Goal: Task Accomplishment & Management: Manage account settings

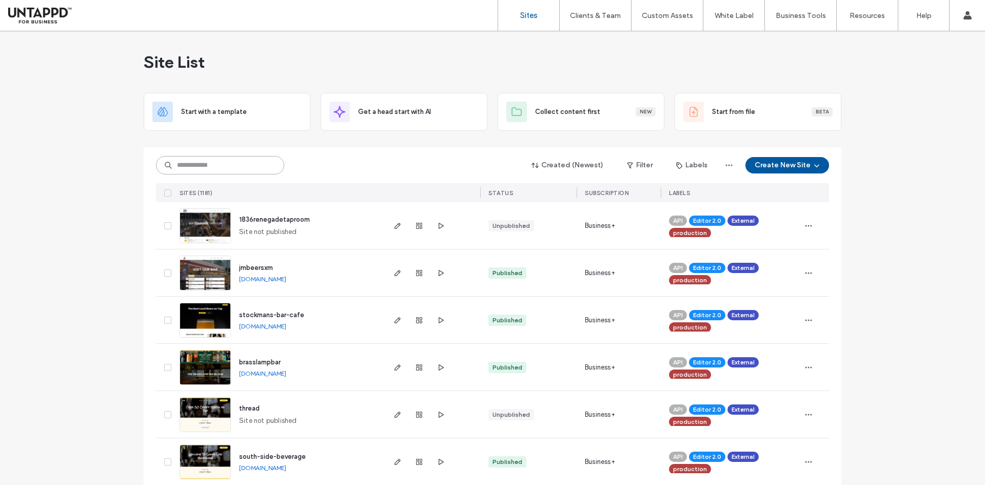
paste input "********"
type input "********"
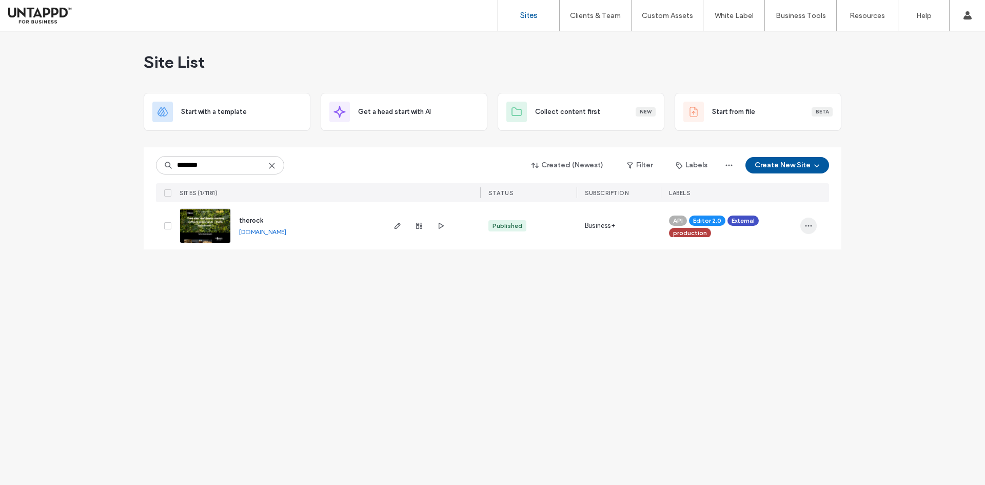
click at [810, 227] on icon "button" at bounding box center [808, 226] width 8 height 8
click at [762, 258] on div "Duplicate Site" at bounding box center [770, 252] width 91 height 19
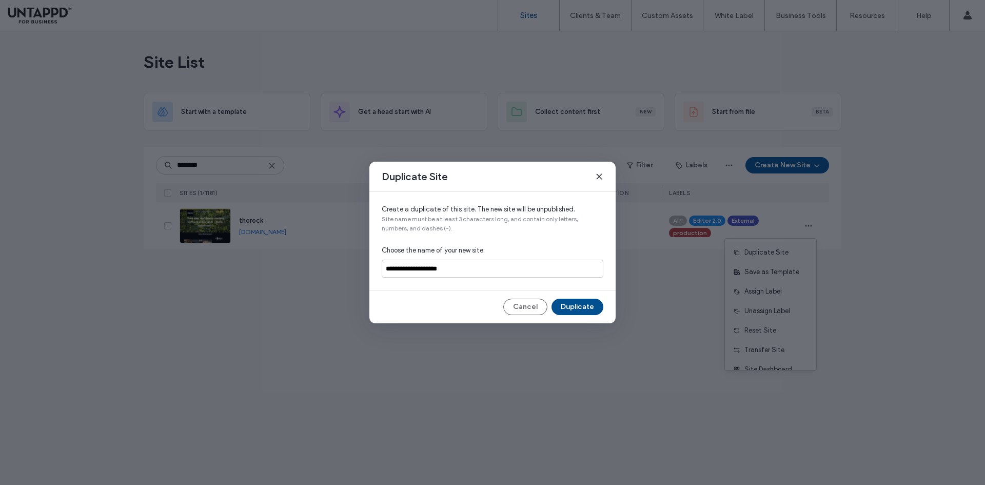
click at [576, 303] on button "Duplicate" at bounding box center [577, 307] width 52 height 16
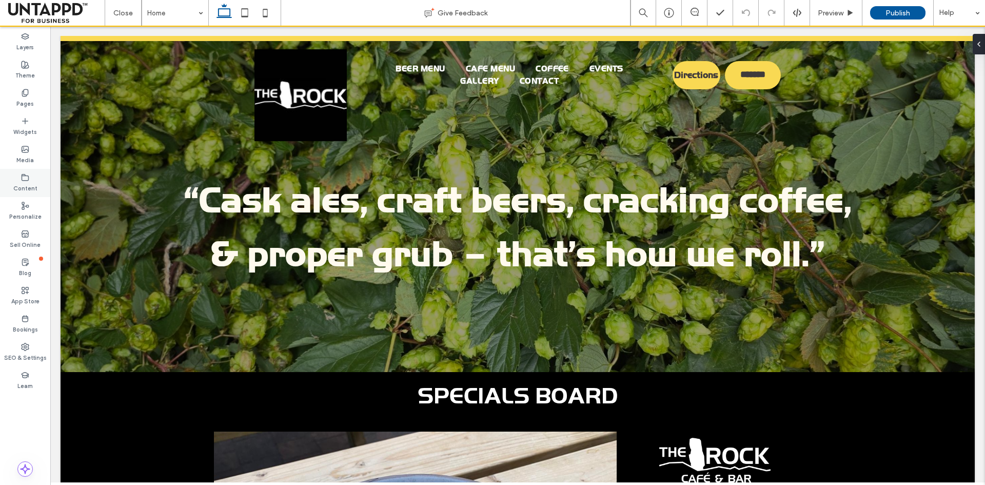
click at [32, 182] on label "Content" at bounding box center [25, 187] width 24 height 11
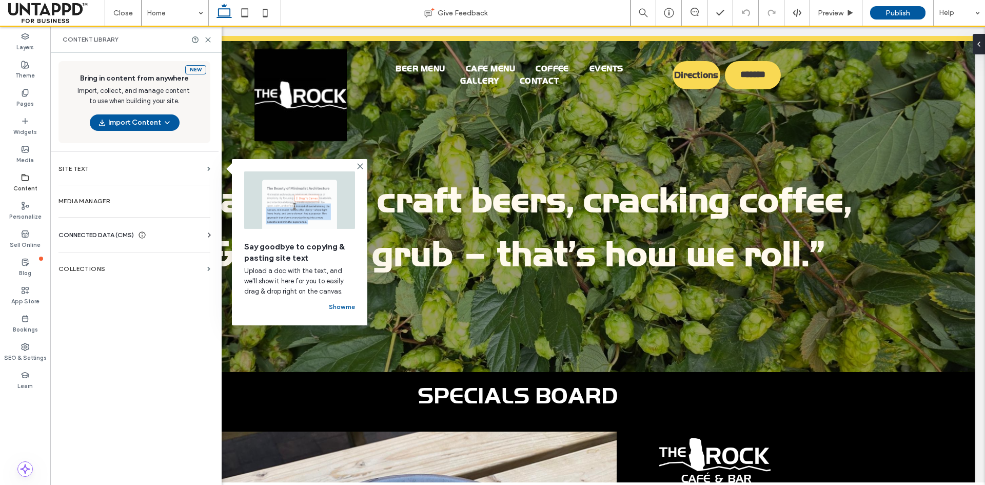
click at [122, 232] on span "CONNECTED DATA (CMS)" at bounding box center [95, 235] width 75 height 10
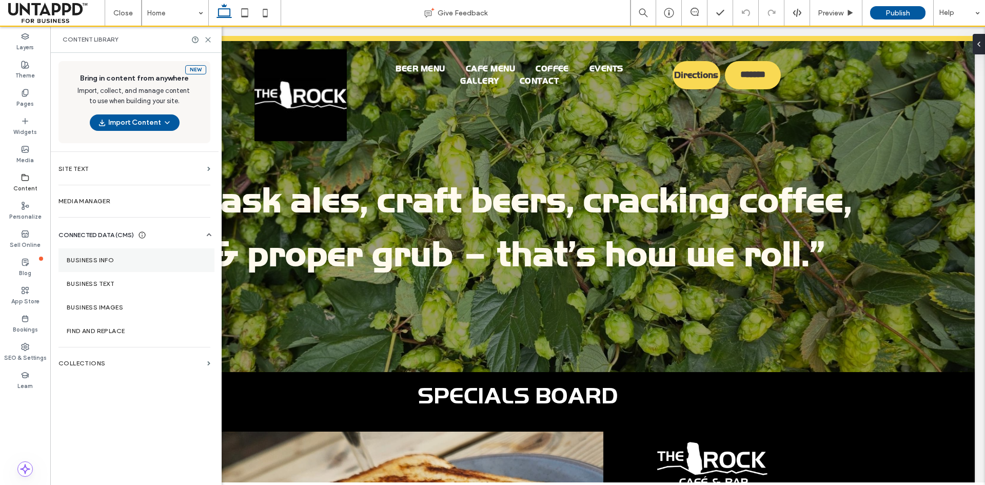
click at [112, 255] on section "Business Info" at bounding box center [136, 260] width 156 height 24
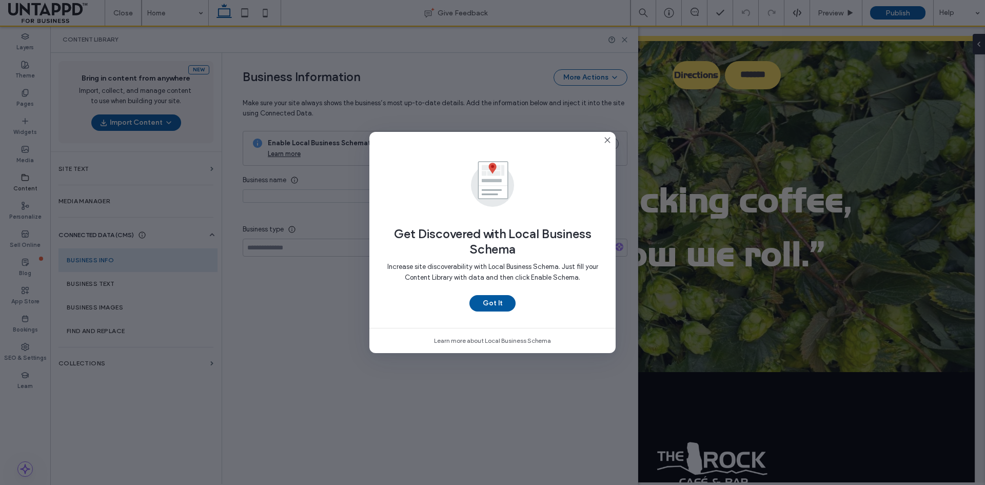
type input "********"
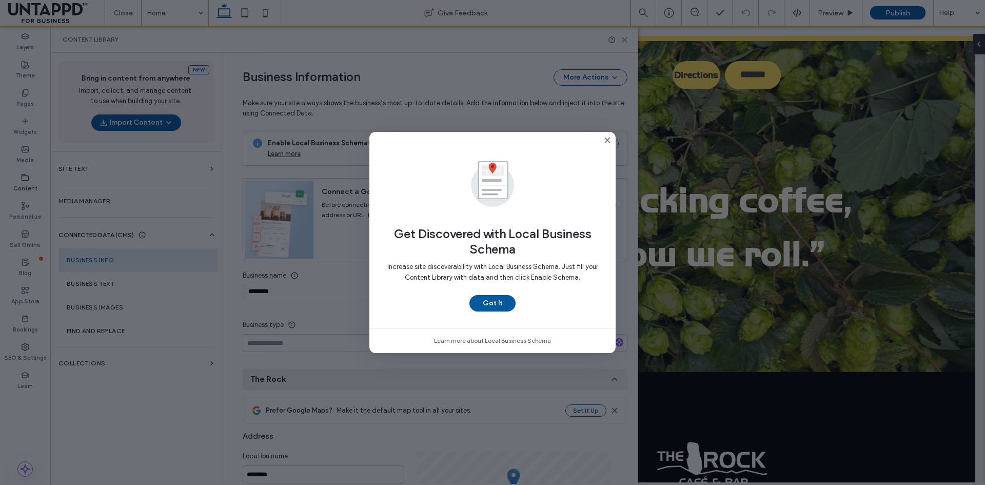
scroll to position [98, 0]
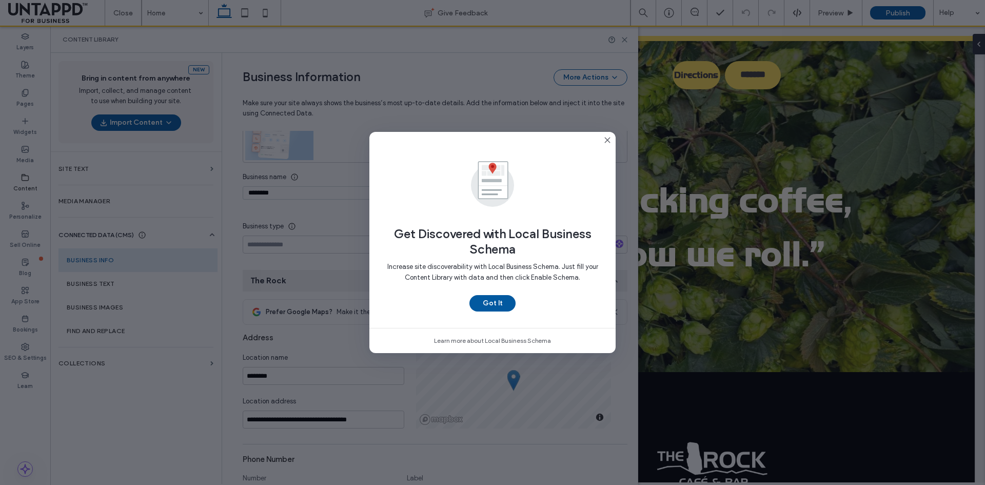
click at [607, 140] on use at bounding box center [607, 139] width 5 height 5
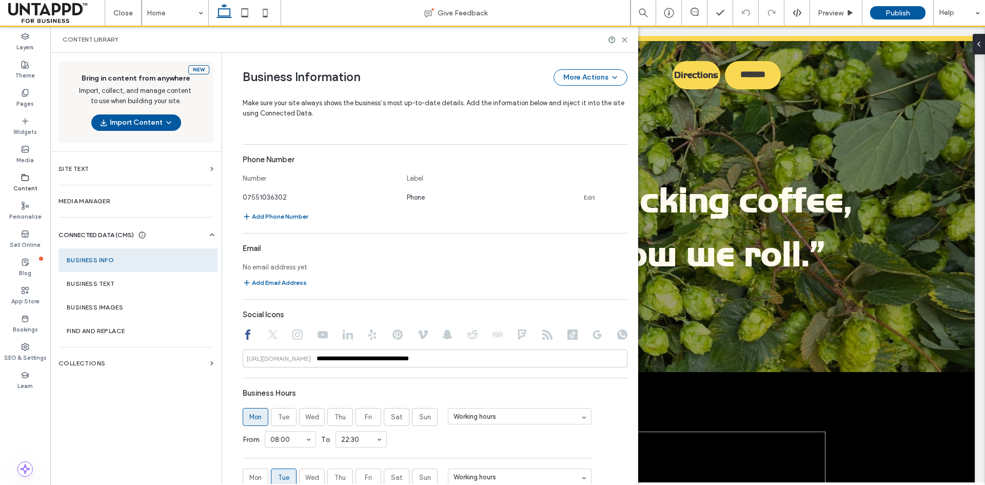
scroll to position [0, 0]
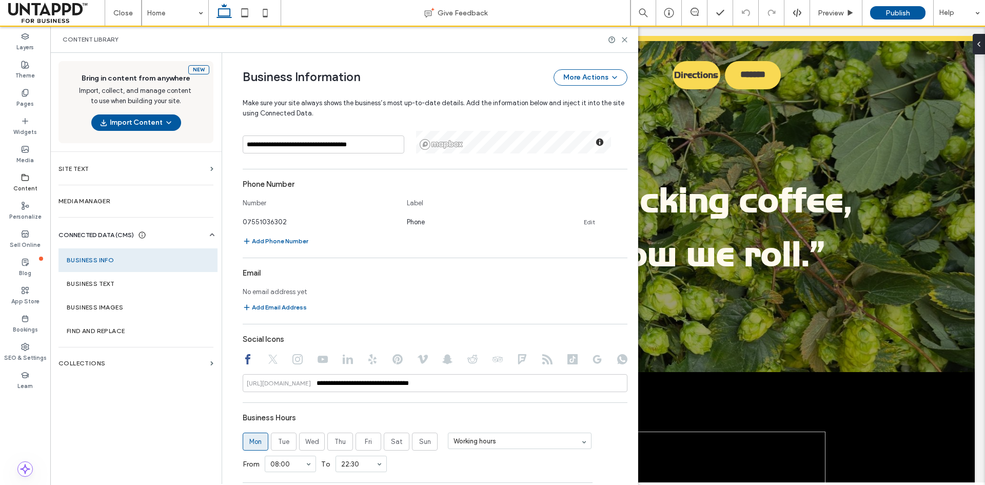
click at [22, 9] on span at bounding box center [51, 13] width 87 height 21
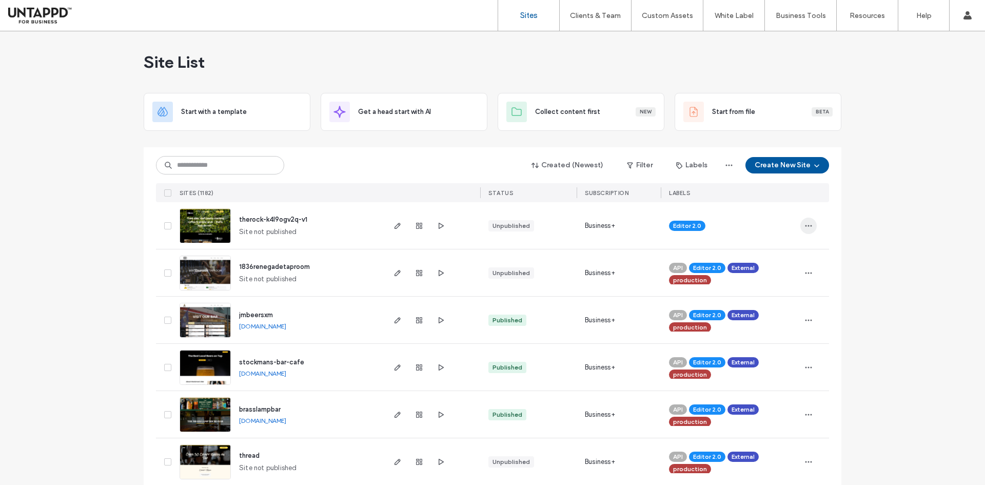
click at [806, 227] on icon "button" at bounding box center [808, 226] width 8 height 8
click at [756, 358] on span "Delete Site" at bounding box center [758, 356] width 34 height 10
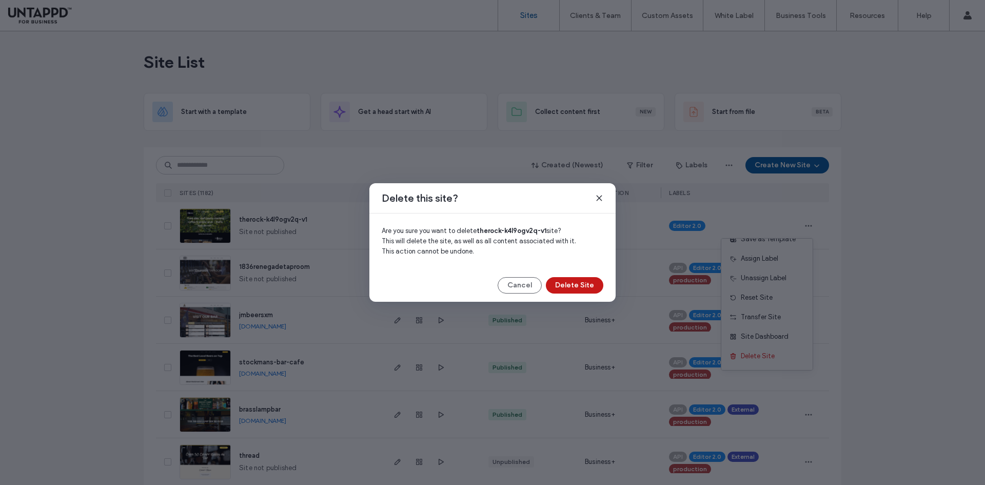
click at [563, 283] on button "Delete Site" at bounding box center [574, 285] width 57 height 16
